Goal: Task Accomplishment & Management: Manage account settings

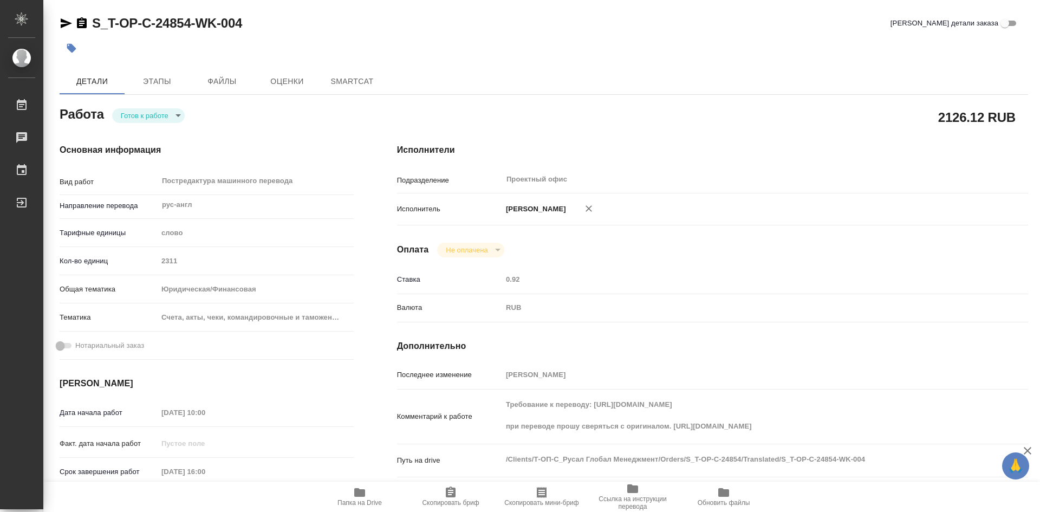
type textarea "x"
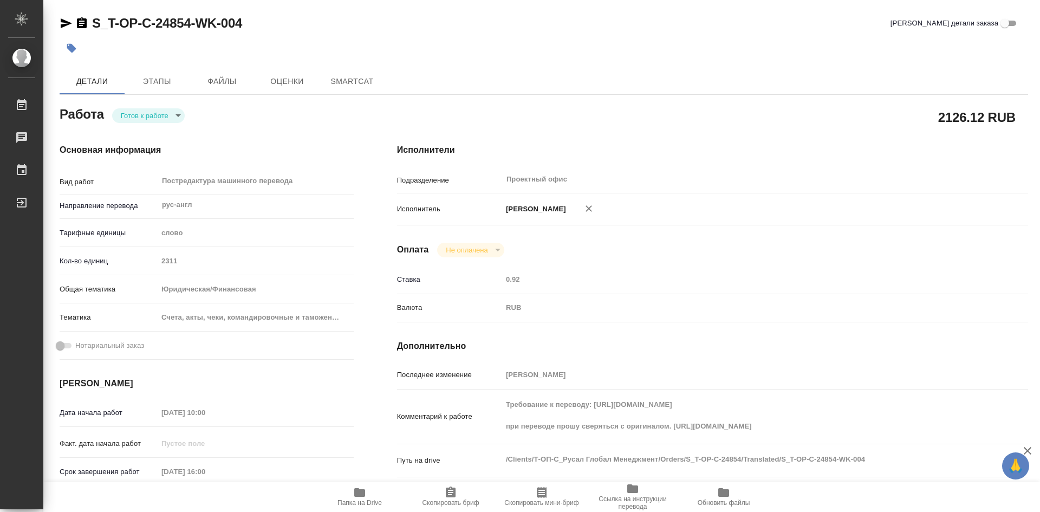
type textarea "x"
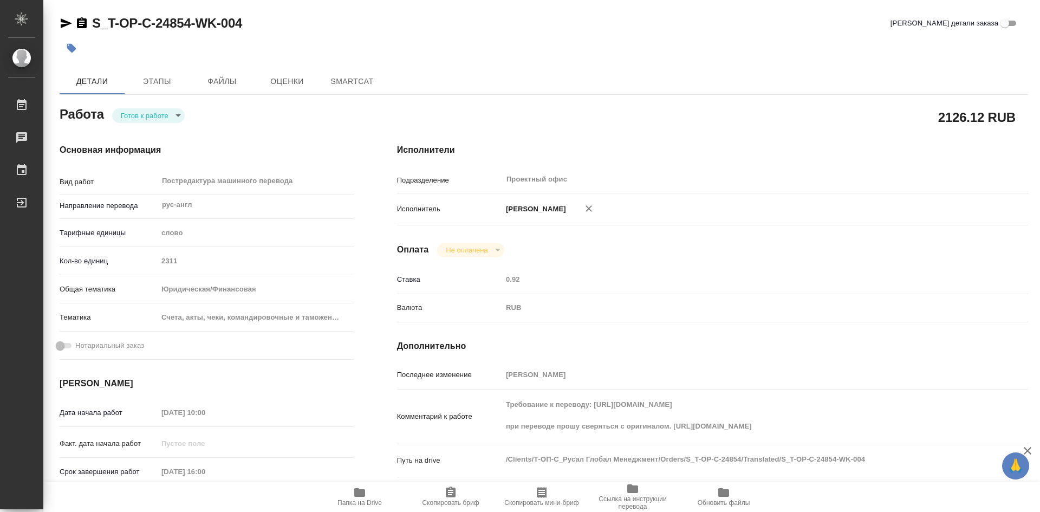
type textarea "x"
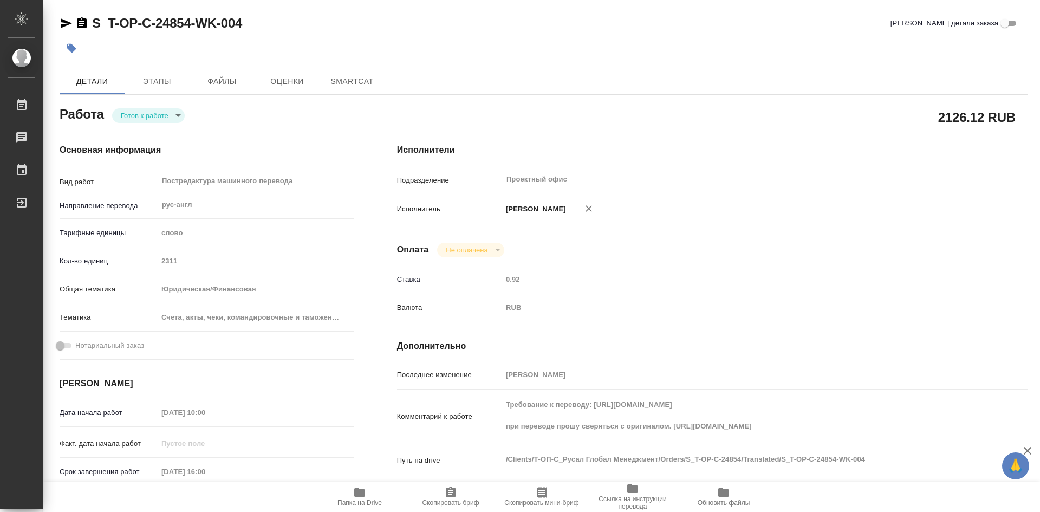
type textarea "x"
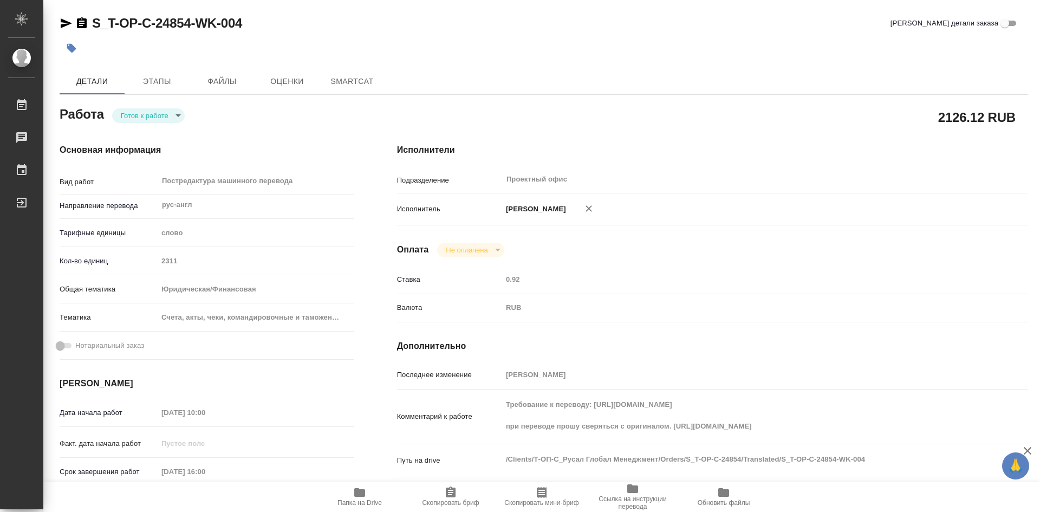
type textarea "x"
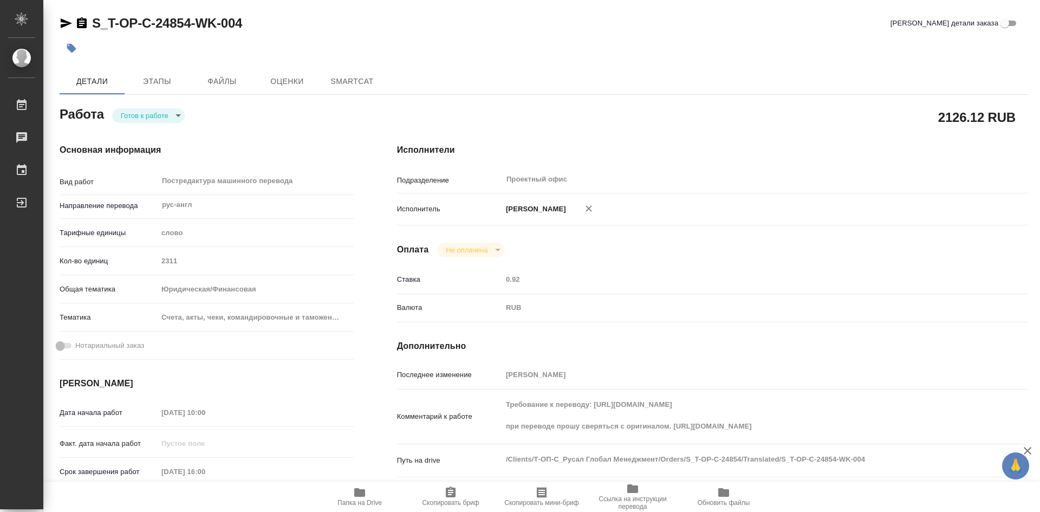
type textarea "x"
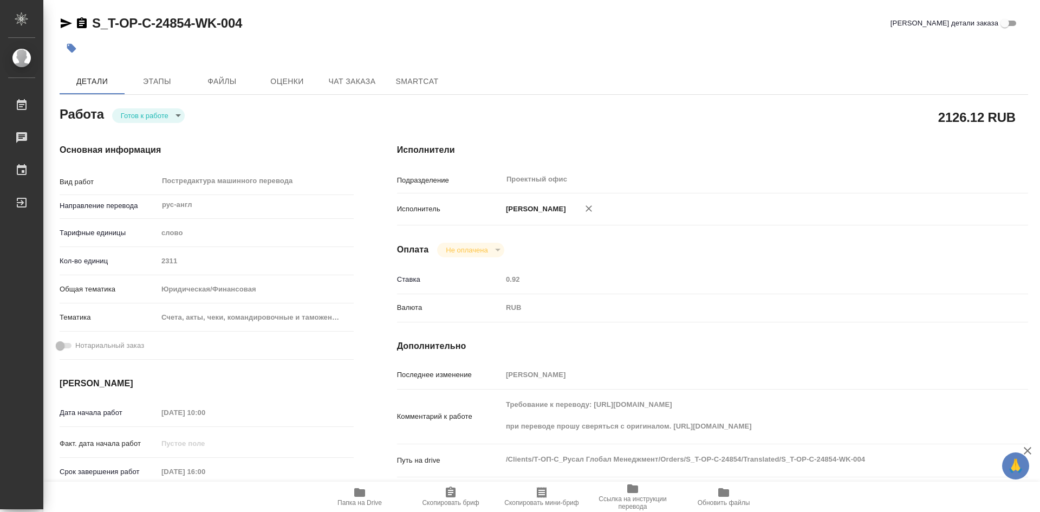
type textarea "x"
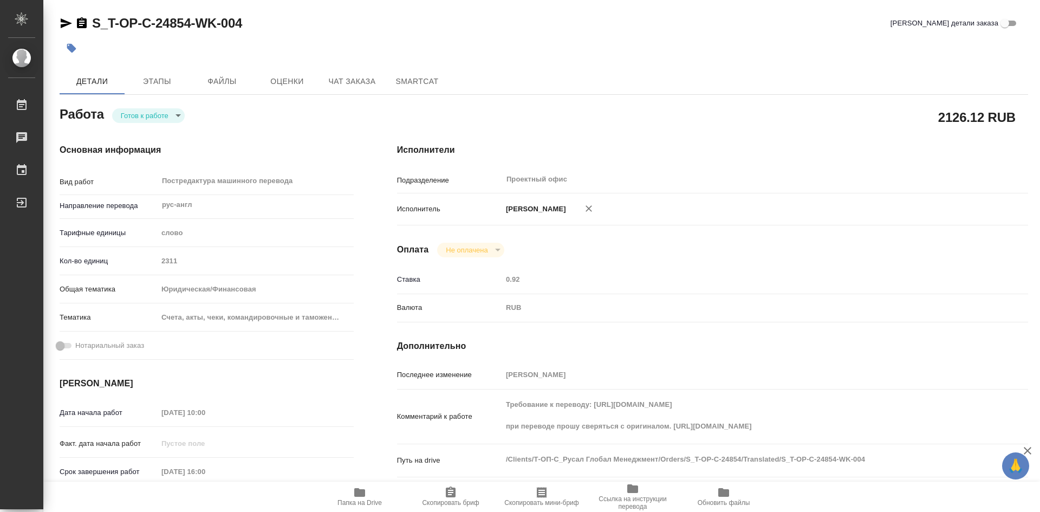
click at [178, 117] on body "🙏 .cls-1 fill:#fff; AWATERA Soldatenkova Tatyana Работы Чаты График Выйти S_T-O…" at bounding box center [520, 256] width 1040 height 512
type textarea "x"
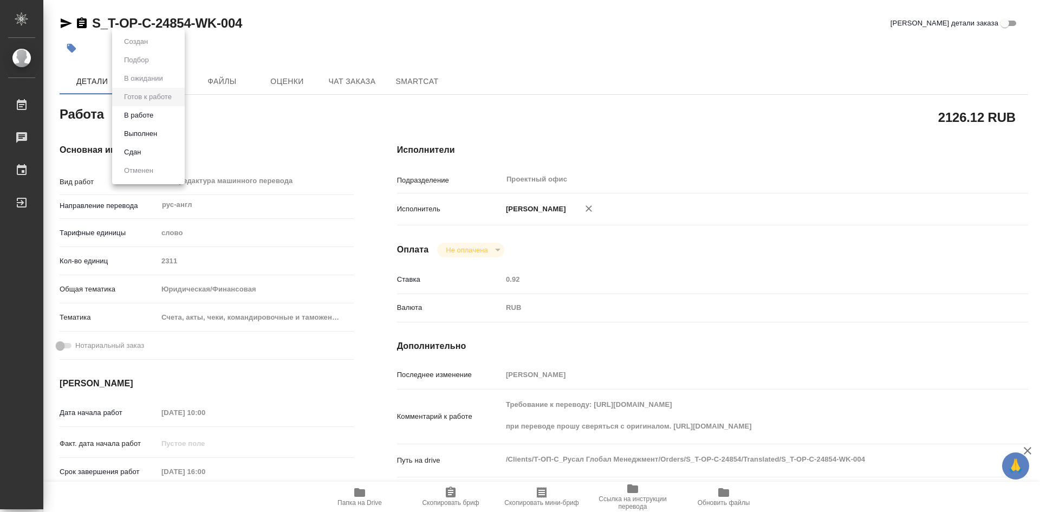
type textarea "x"
click at [152, 119] on button "В работе" at bounding box center [139, 115] width 36 height 12
type textarea "x"
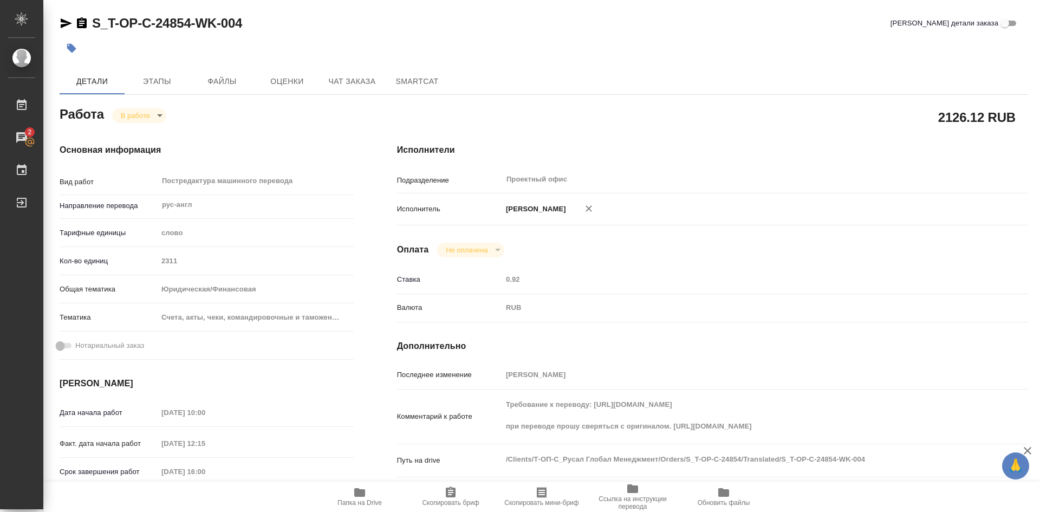
type textarea "x"
click at [458, 495] on span "Скопировать бриф" at bounding box center [451, 496] width 78 height 21
type textarea "x"
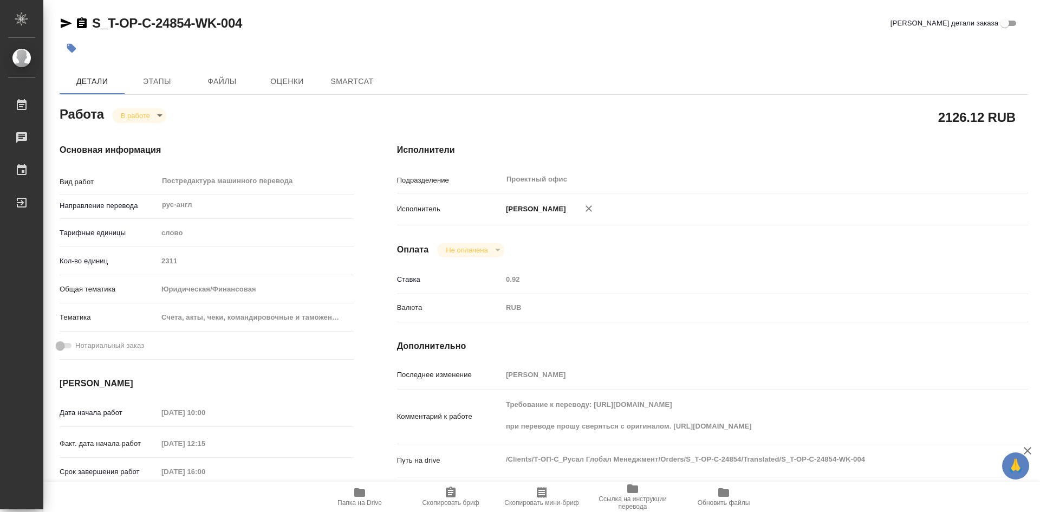
type textarea "x"
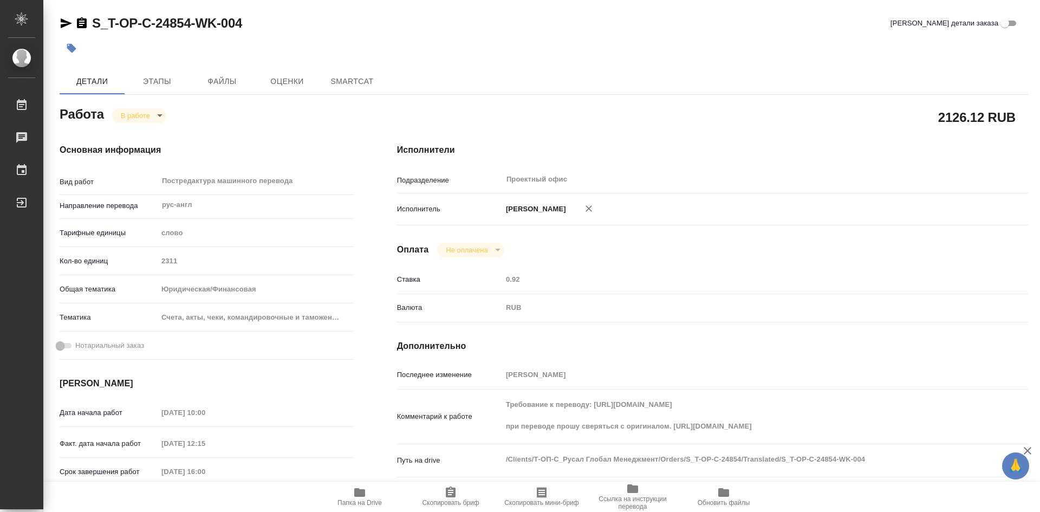
type textarea "x"
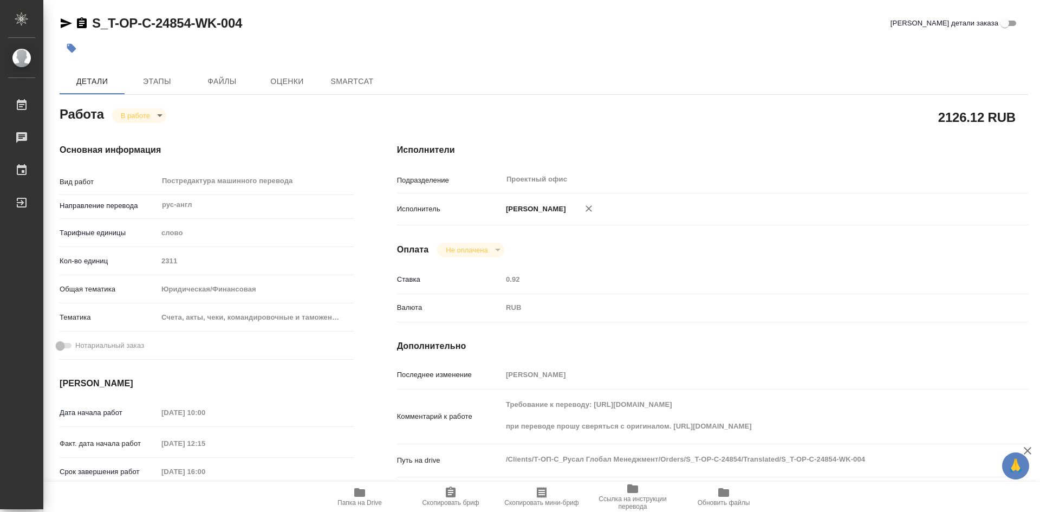
type textarea "x"
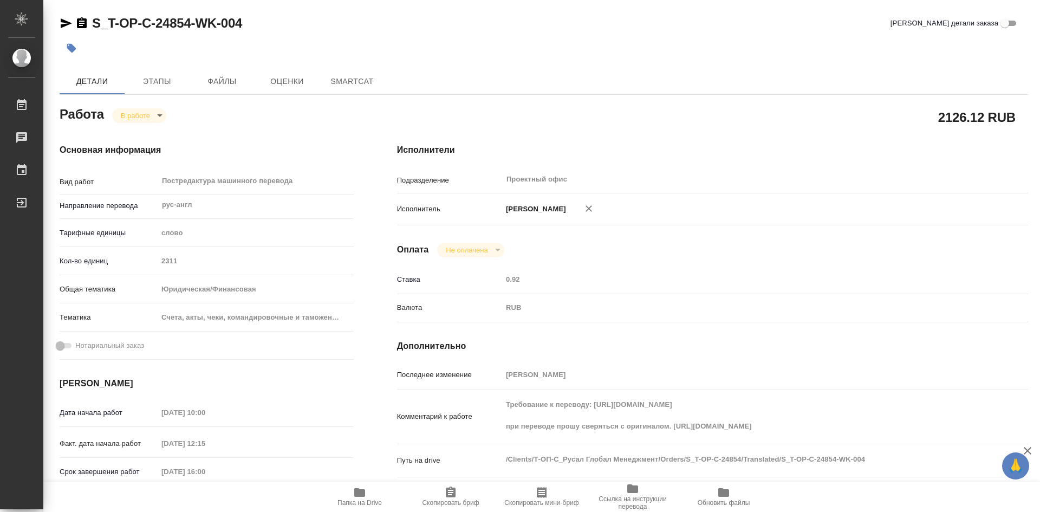
type textarea "x"
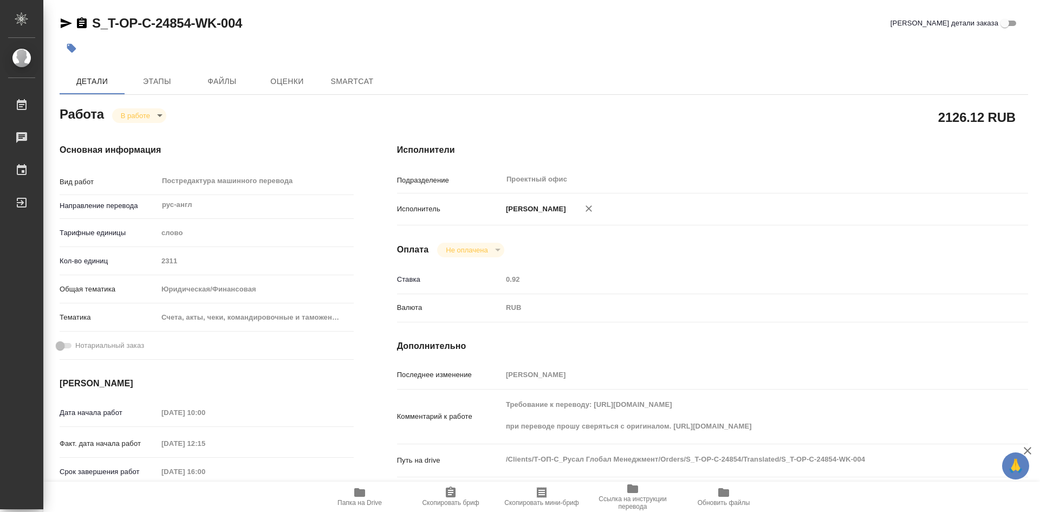
type textarea "x"
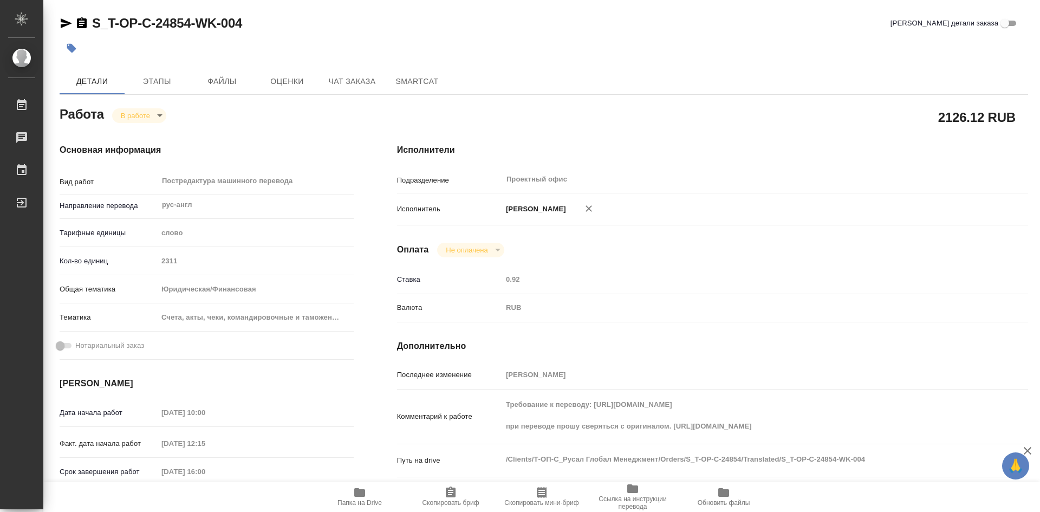
type textarea "x"
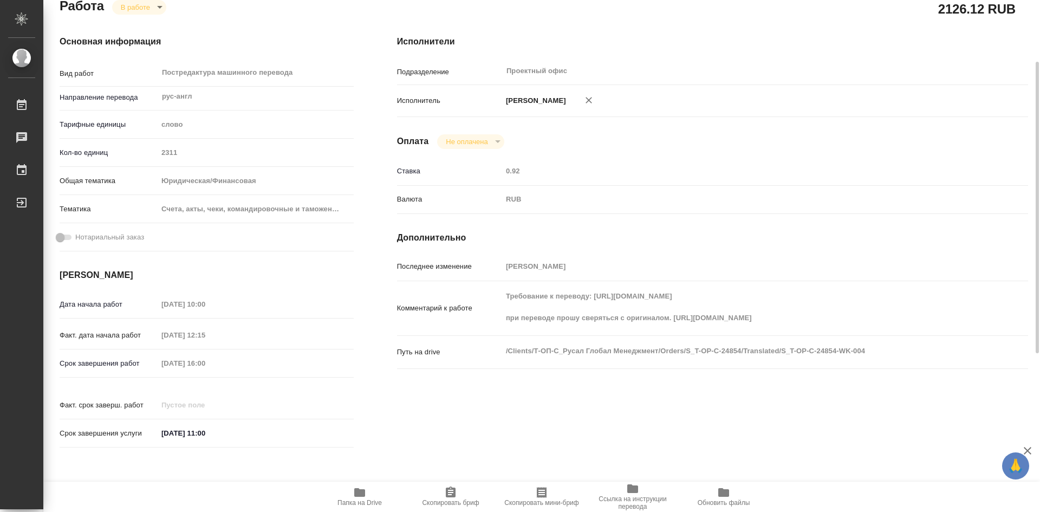
type textarea "x"
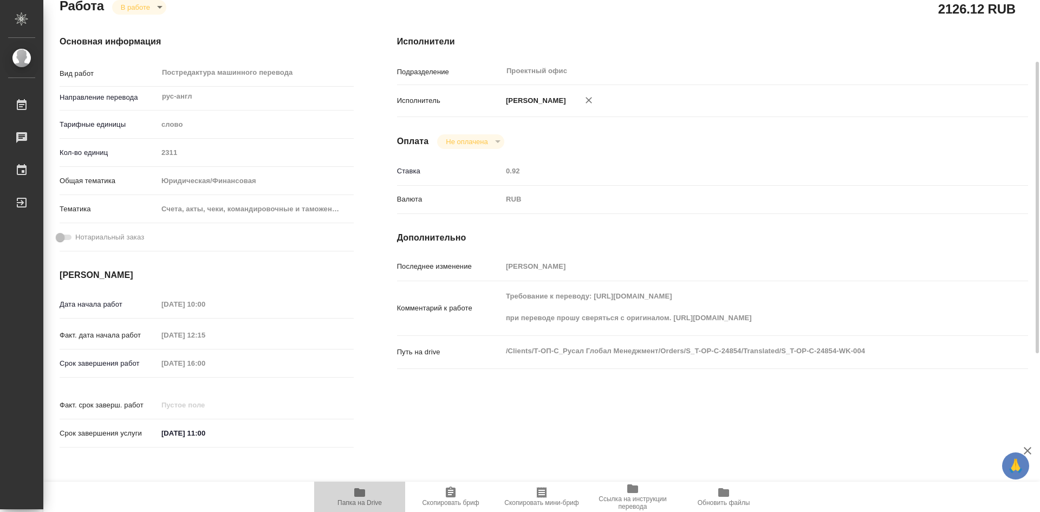
click at [366, 491] on span "Папка на Drive" at bounding box center [360, 496] width 78 height 21
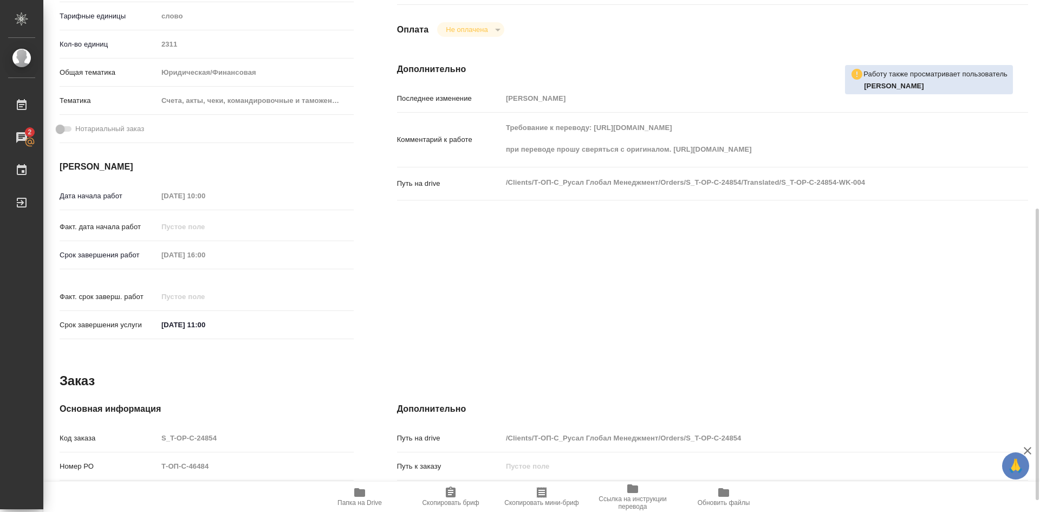
scroll to position [325, 0]
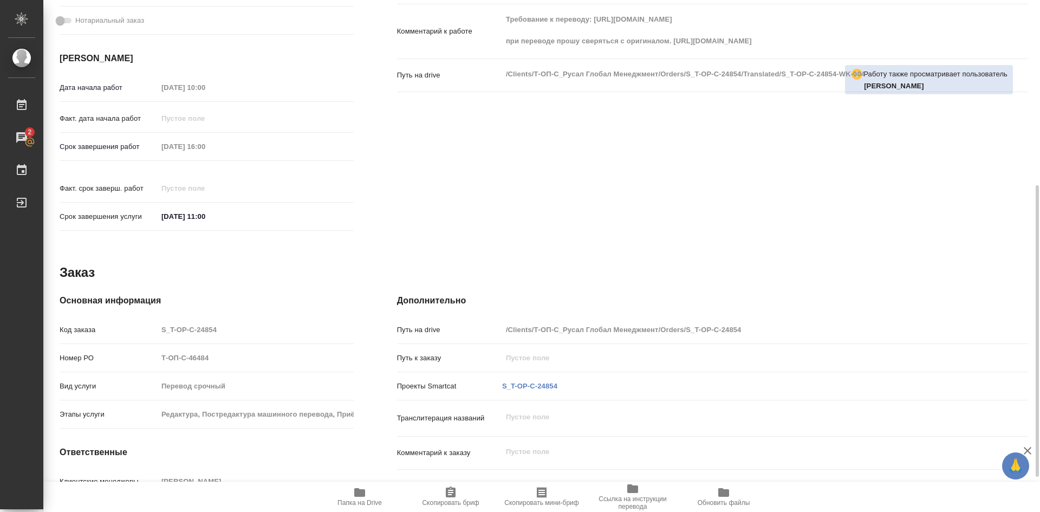
click at [360, 497] on icon "button" at bounding box center [359, 492] width 11 height 9
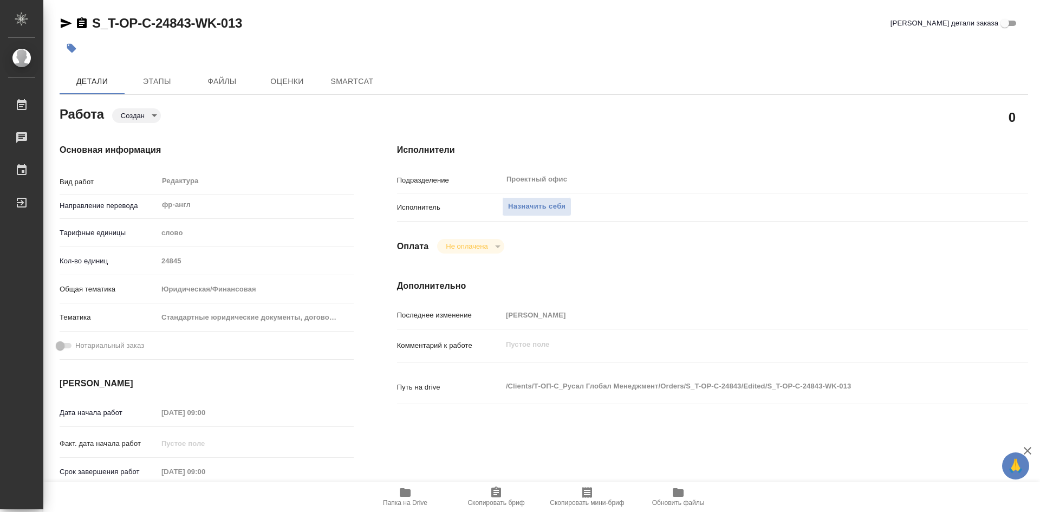
type textarea "x"
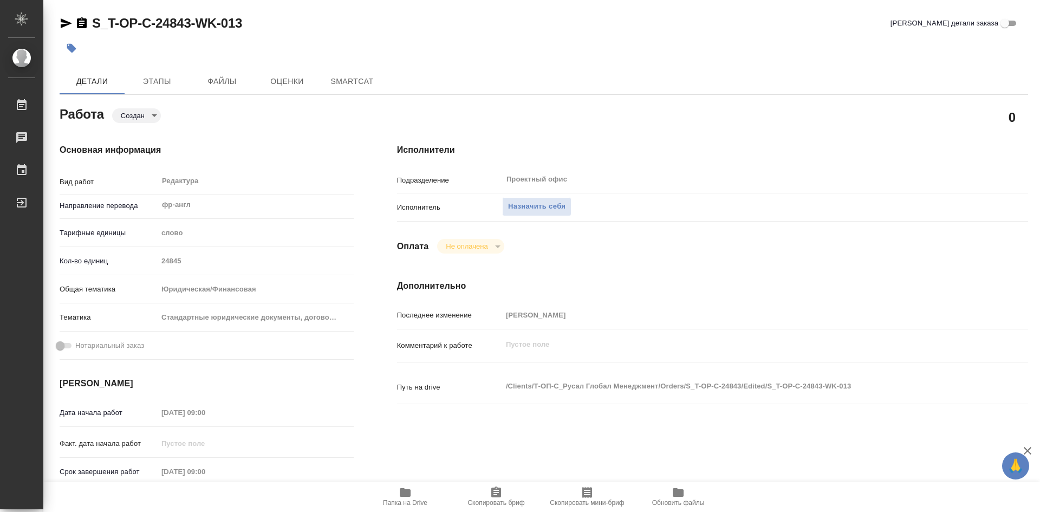
type textarea "x"
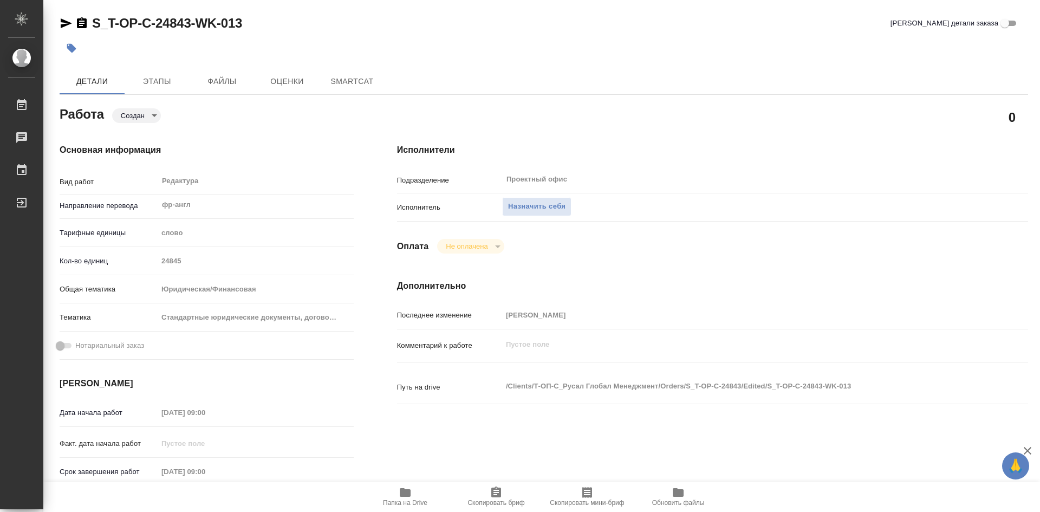
type textarea "x"
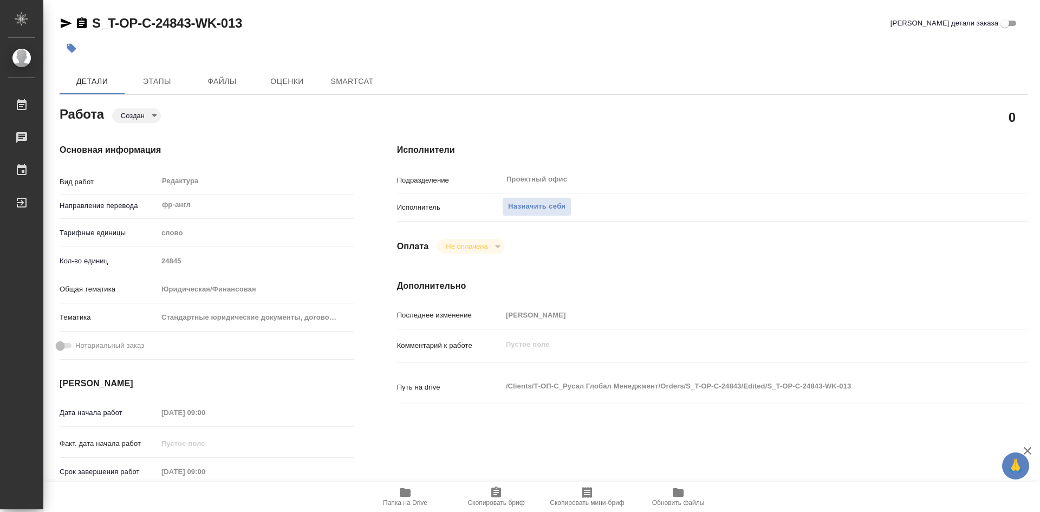
type textarea "x"
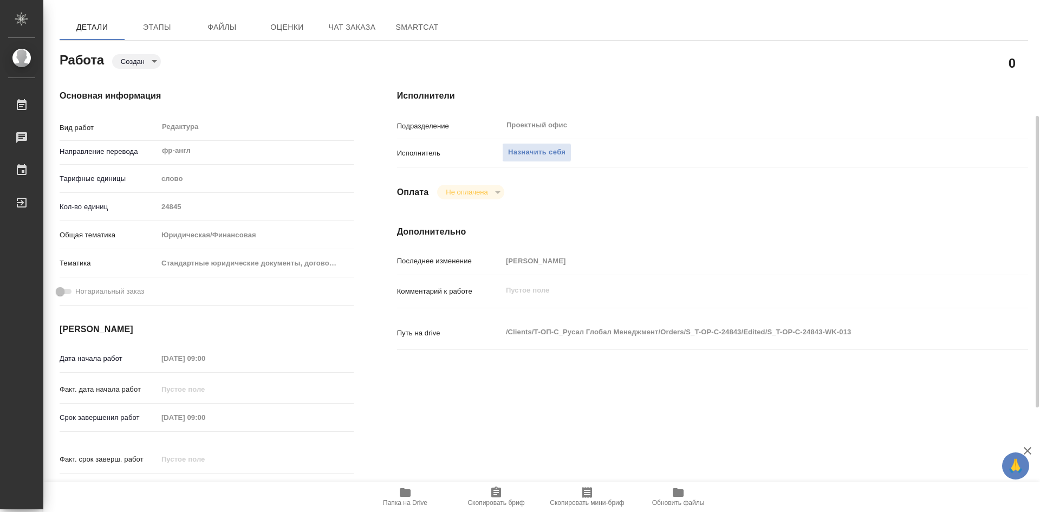
scroll to position [108, 0]
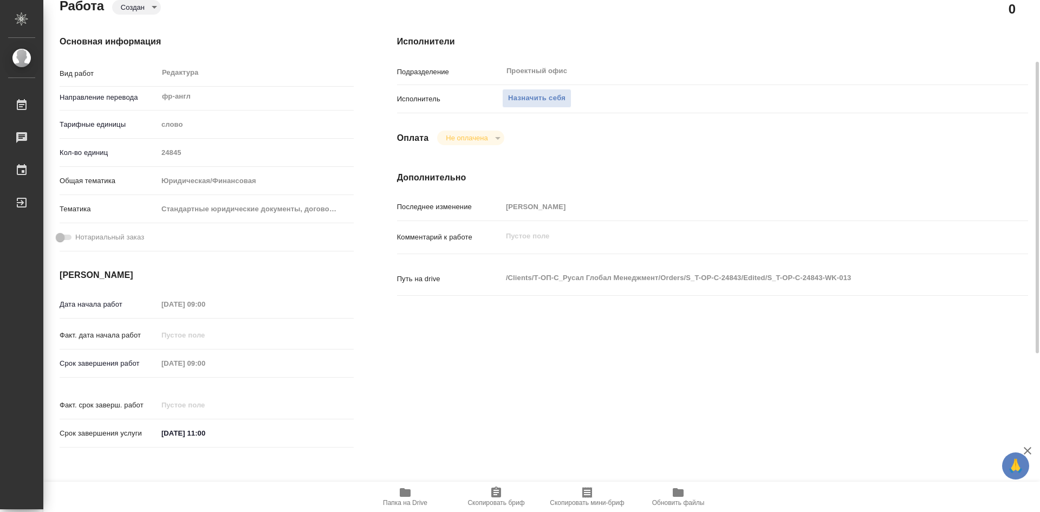
type textarea "x"
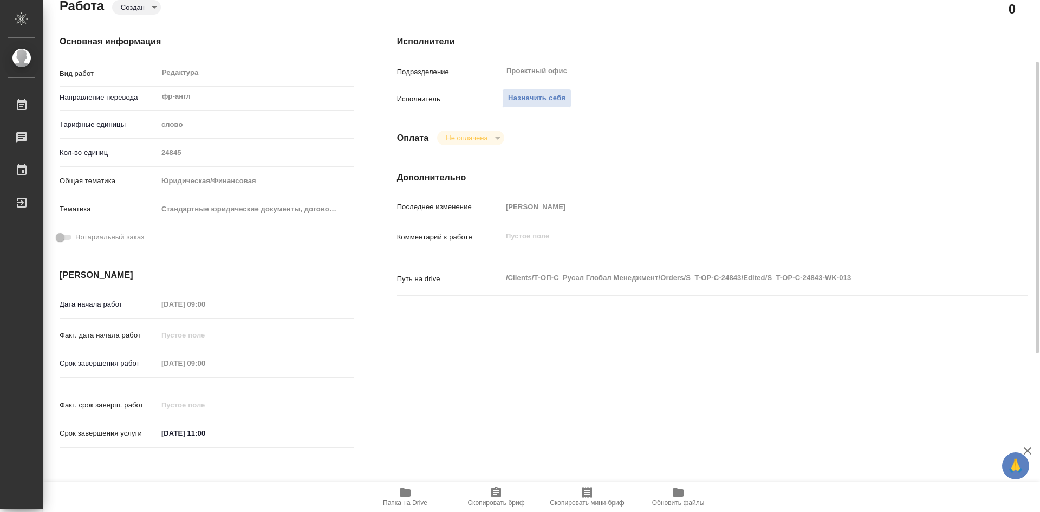
type textarea "x"
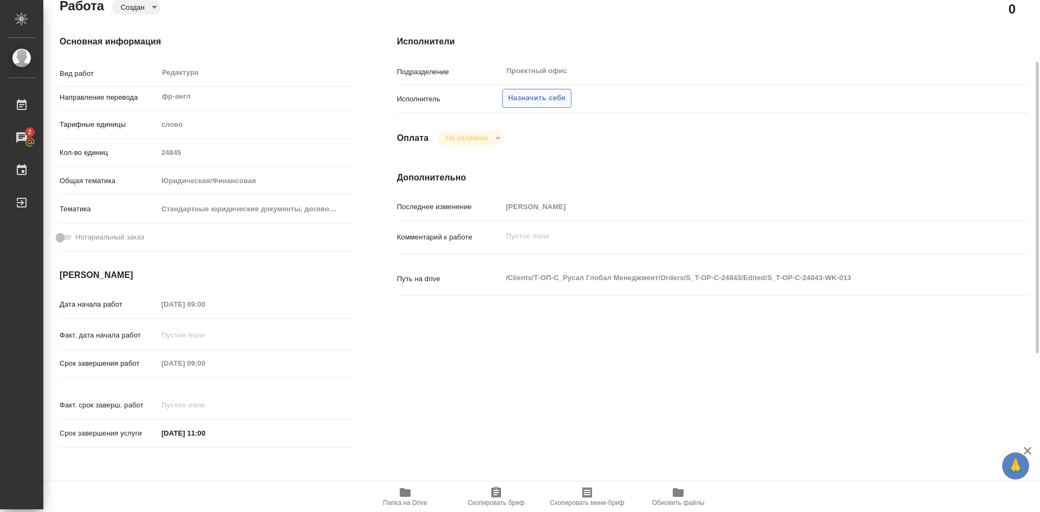
click at [538, 104] on span "Назначить себя" at bounding box center [536, 98] width 57 height 12
type textarea "x"
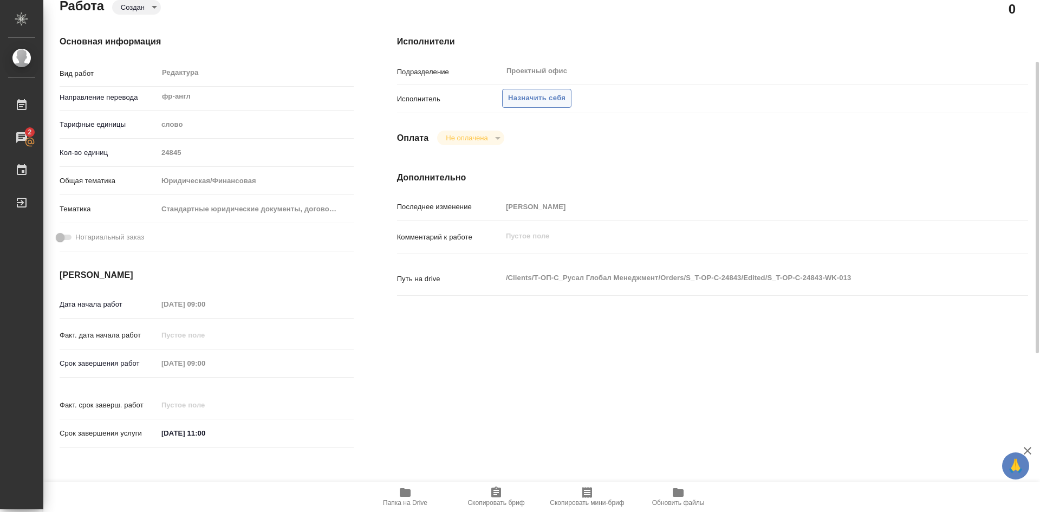
type textarea "x"
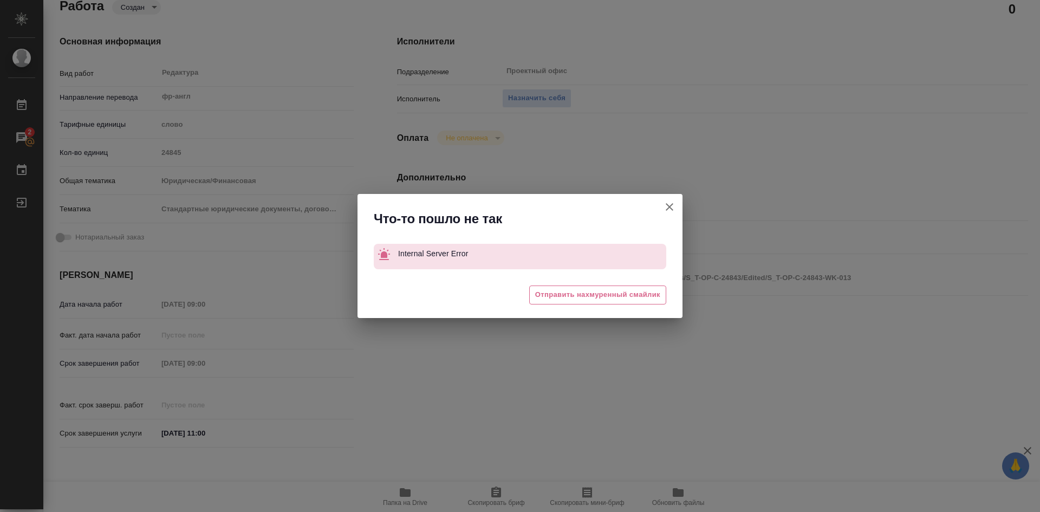
click at [671, 205] on icon "button" at bounding box center [669, 206] width 13 height 13
type textarea "x"
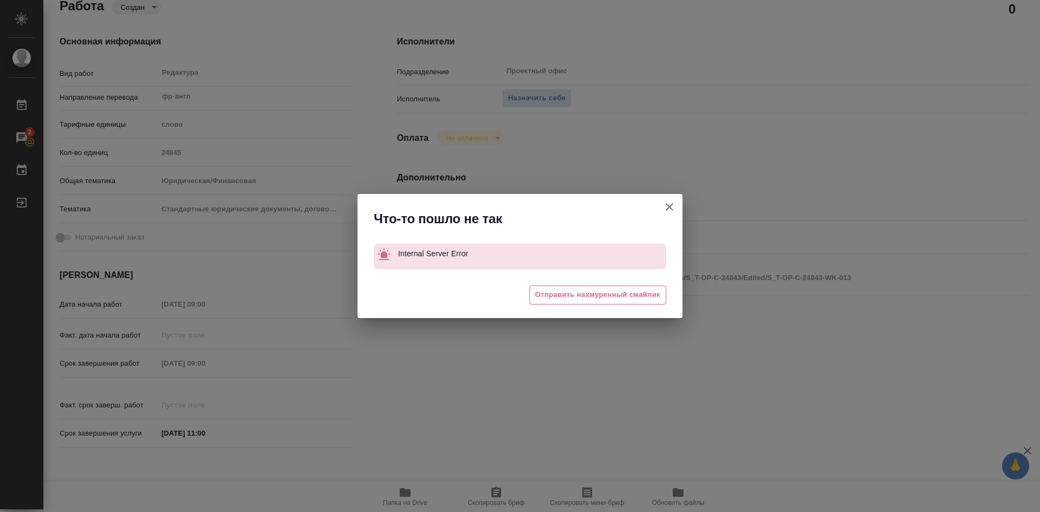
type textarea "x"
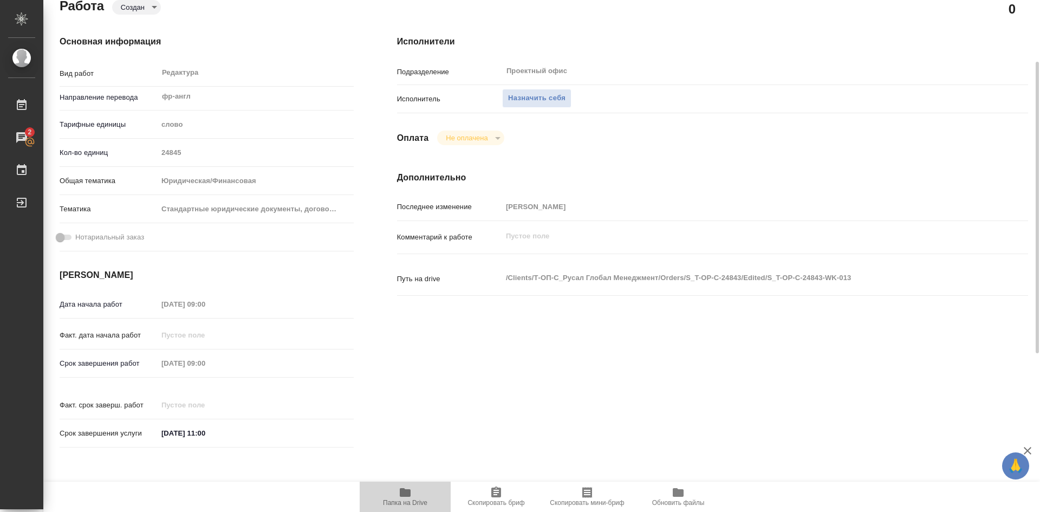
click at [406, 494] on icon "button" at bounding box center [405, 492] width 11 height 9
drag, startPoint x: 546, startPoint y: 100, endPoint x: 526, endPoint y: 97, distance: 19.8
click at [526, 97] on span "Назначить себя" at bounding box center [536, 98] width 57 height 12
type textarea "x"
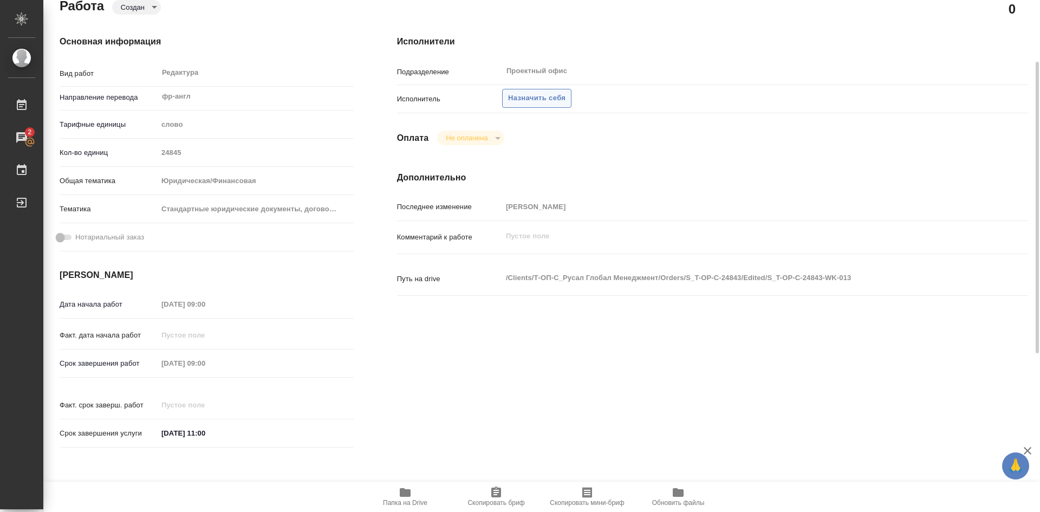
type textarea "x"
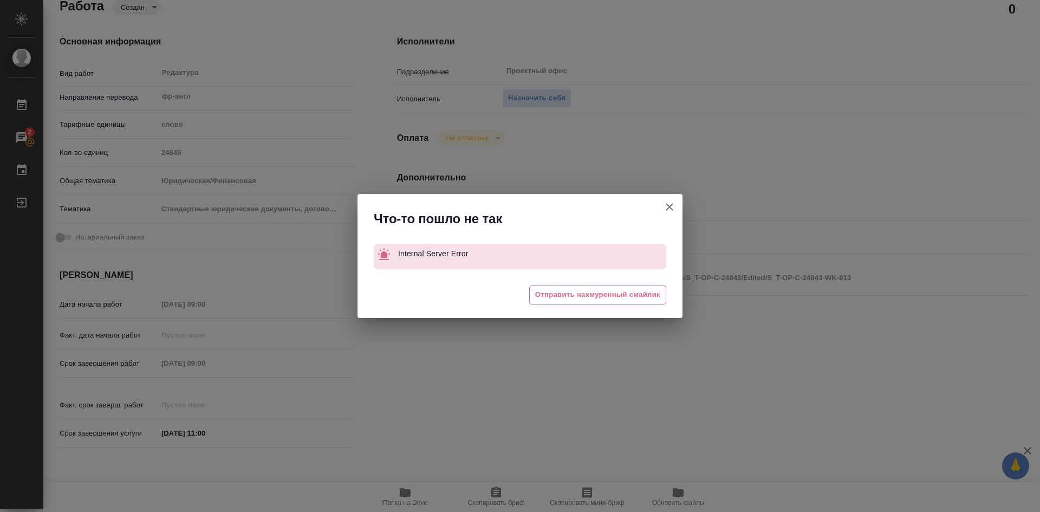
click at [542, 99] on div "Что-то пошло не так Internal Server Error 😔 Отправить нахмуренный смайлик" at bounding box center [520, 256] width 1040 height 512
click at [273, 290] on div "Что-то пошло не так Internal Server Error 😔 Отправить нахмуренный смайлик" at bounding box center [520, 256] width 1040 height 512
click at [669, 208] on icon "button" at bounding box center [670, 207] width 8 height 8
type textarea "x"
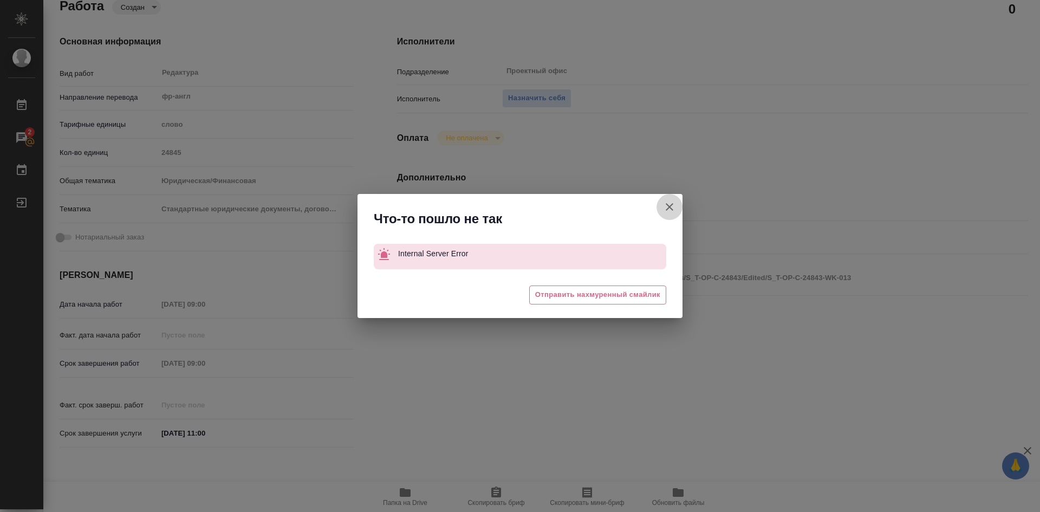
type textarea "x"
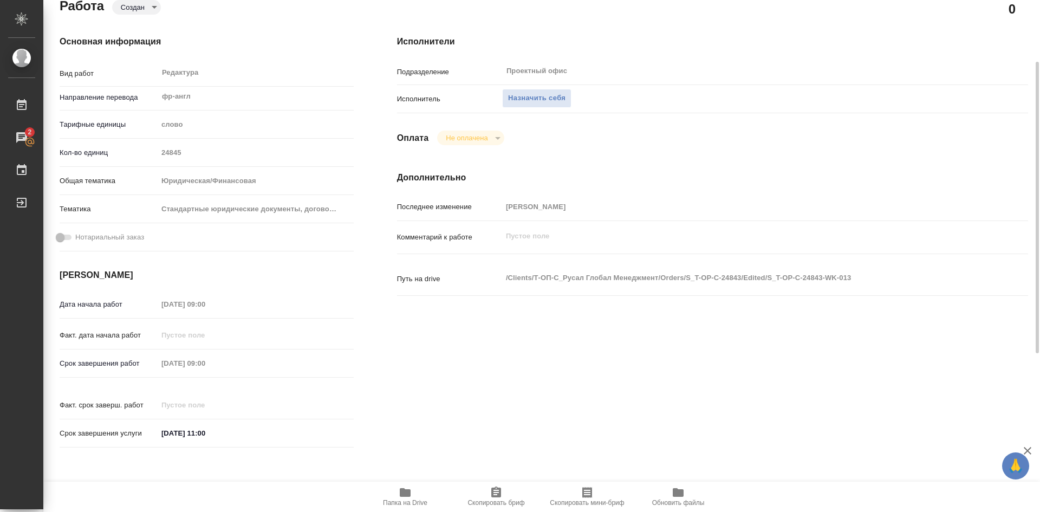
click at [493, 493] on icon "button" at bounding box center [496, 492] width 10 height 11
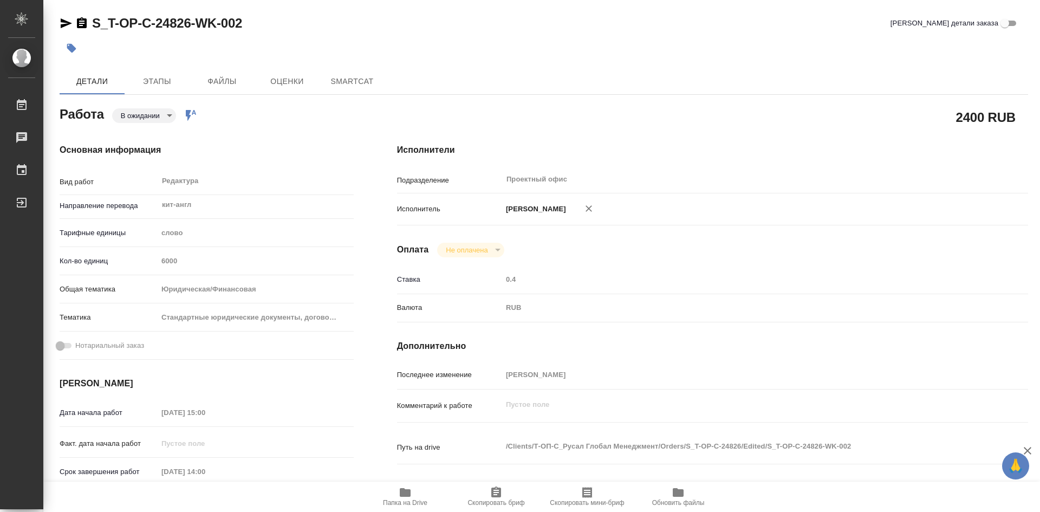
type textarea "x"
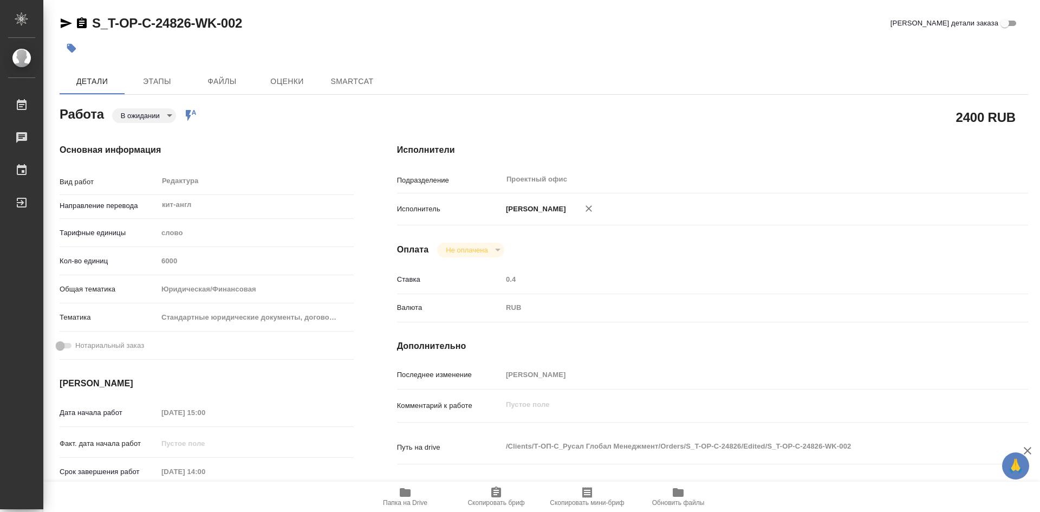
type textarea "x"
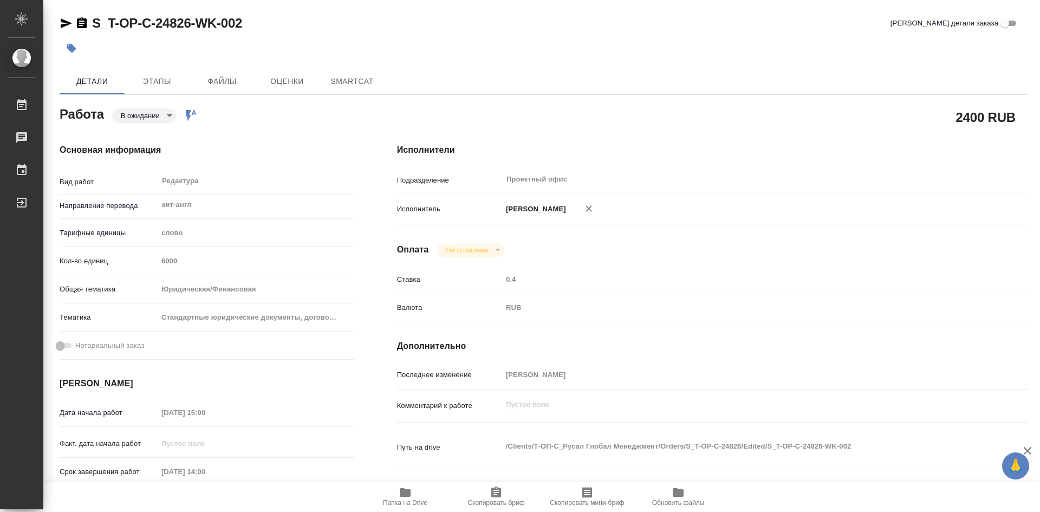
type textarea "x"
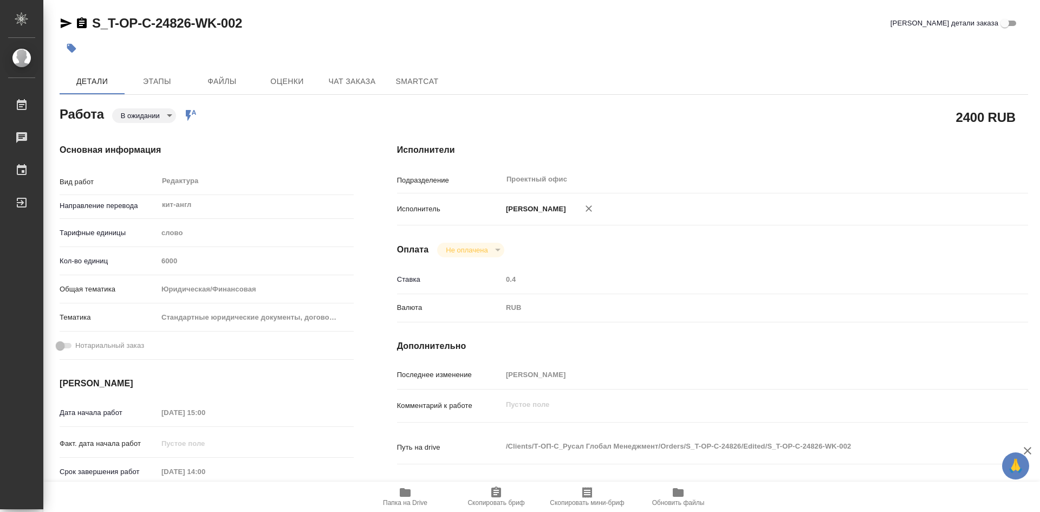
type textarea "x"
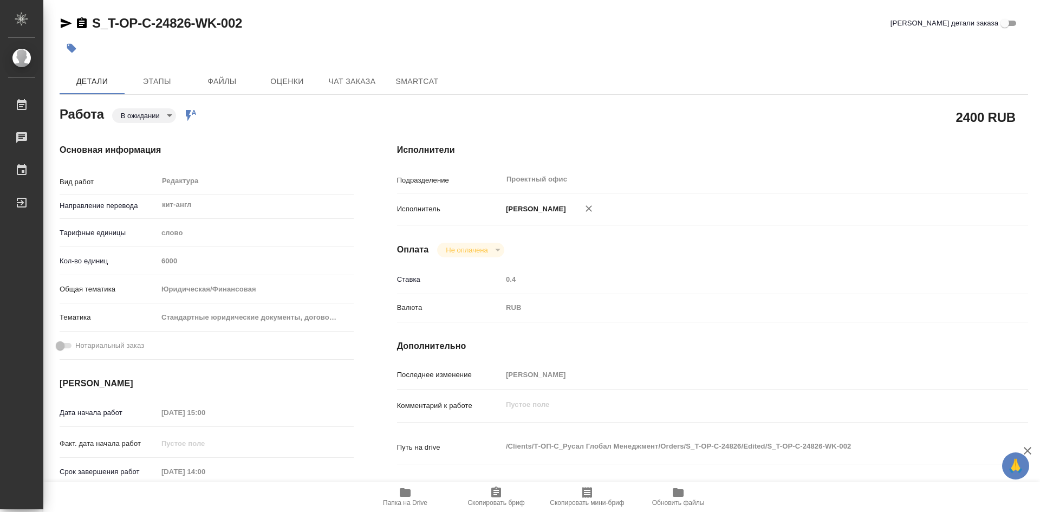
scroll to position [54, 0]
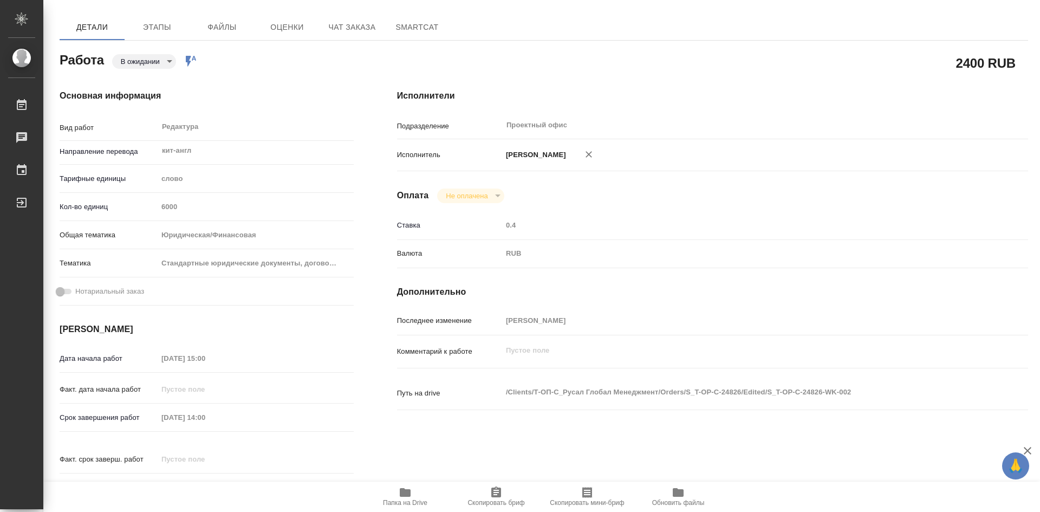
type textarea "x"
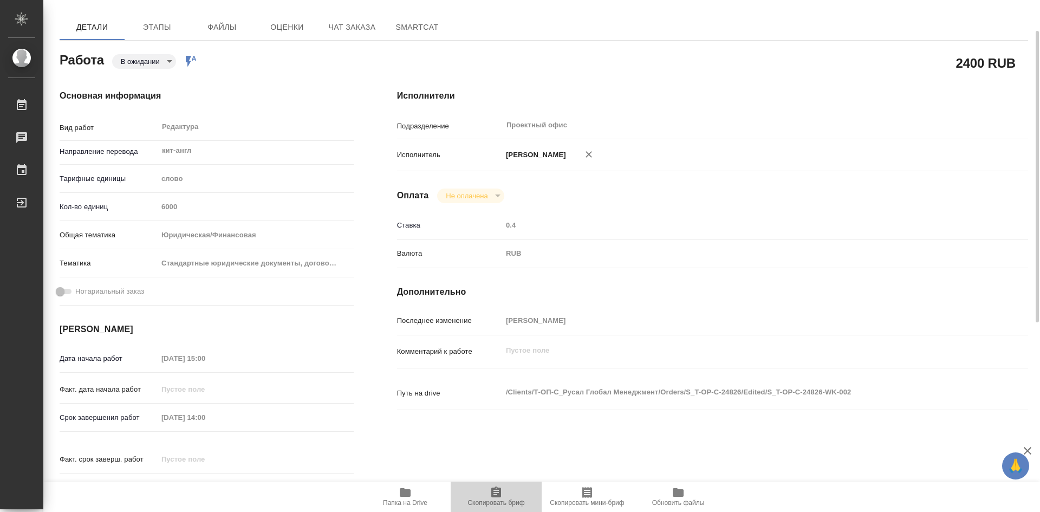
click at [499, 489] on icon "button" at bounding box center [496, 492] width 10 height 11
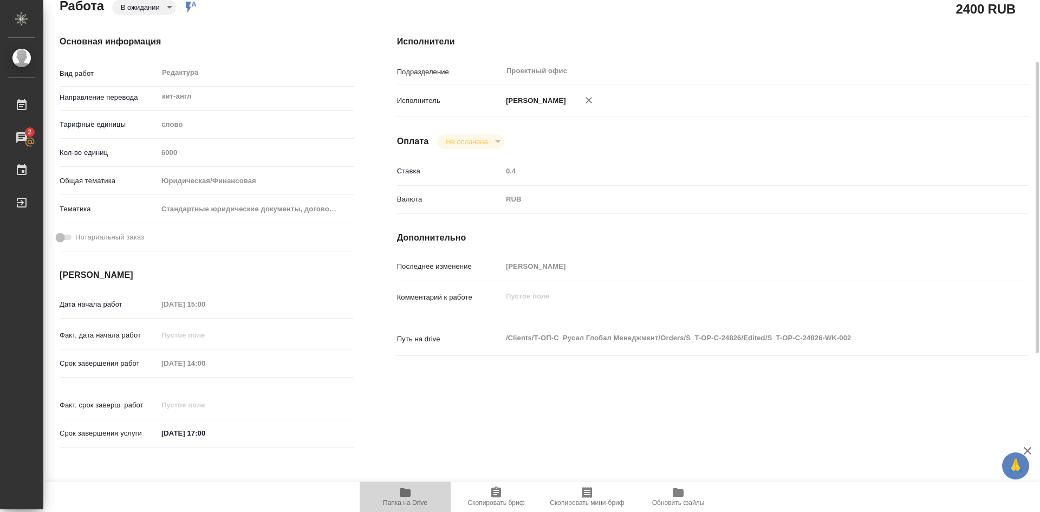
click at [410, 495] on icon "button" at bounding box center [405, 492] width 11 height 9
